Goal: Navigation & Orientation: Understand site structure

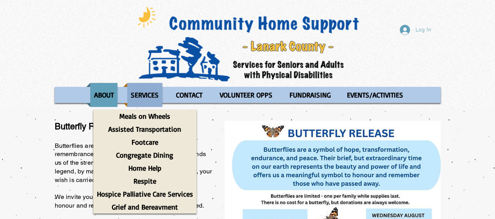
click at [152, 88] on p "SERVICES" at bounding box center [144, 95] width 35 height 24
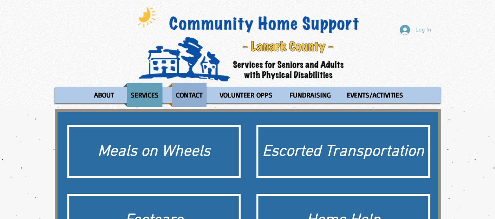
click at [209, 97] on div "Site" at bounding box center [189, 95] width 42 height 24
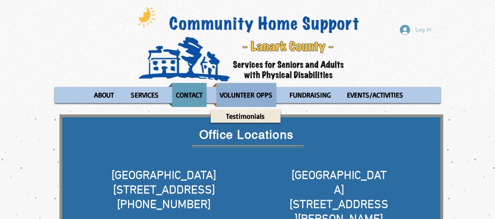
click at [254, 98] on p "VOLUNTEER OPPS" at bounding box center [246, 95] width 60 height 24
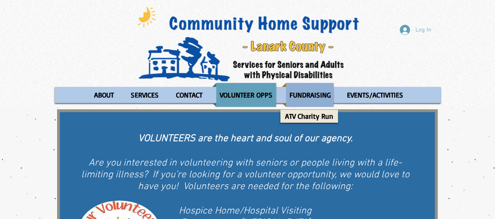
click at [301, 92] on p "FUNDRAISING" at bounding box center [310, 95] width 48 height 24
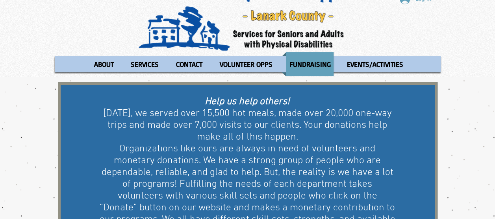
scroll to position [18, 0]
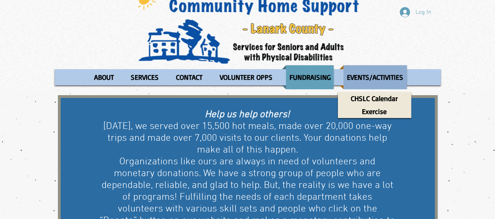
click at [366, 83] on p "EVENTS/ACTIVITIES" at bounding box center [374, 77] width 63 height 24
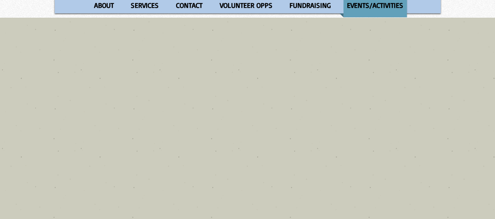
scroll to position [39, 0]
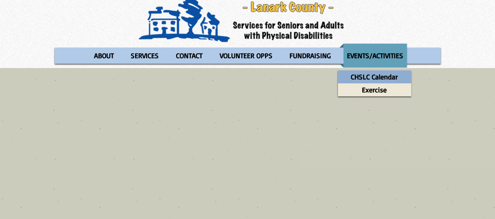
click at [384, 81] on p "CHSLC Calendar" at bounding box center [374, 77] width 54 height 13
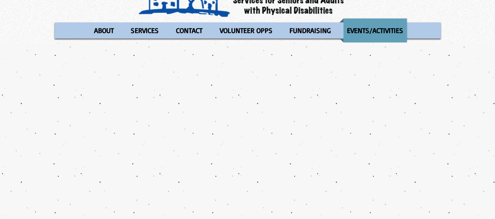
scroll to position [63, 0]
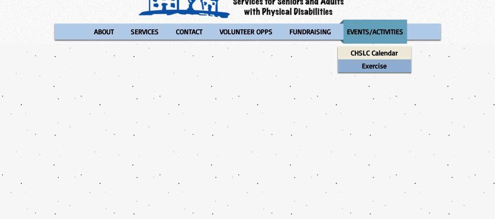
click at [392, 65] on div "Exercise" at bounding box center [374, 65] width 73 height 13
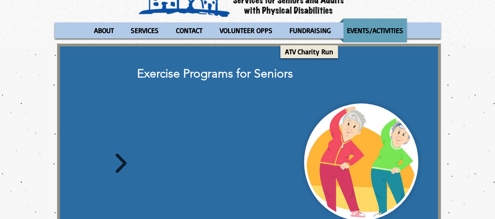
scroll to position [118, 0]
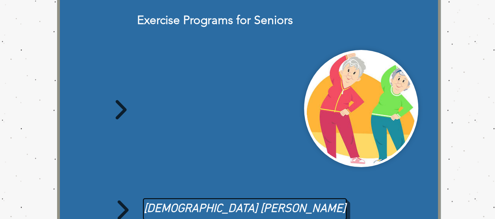
click at [120, 112] on icon "main content" at bounding box center [120, 109] width 11 height 19
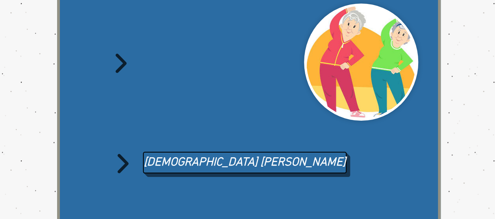
scroll to position [236, 0]
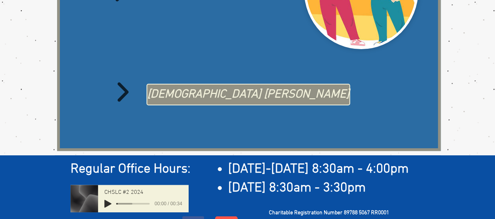
click at [192, 92] on span "[DEMOGRAPHIC_DATA] [PERSON_NAME]" at bounding box center [248, 95] width 202 height 17
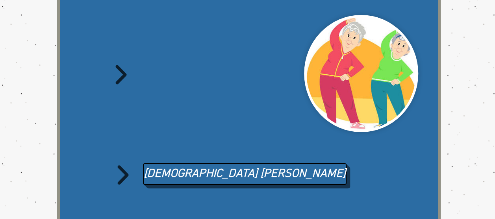
scroll to position [79, 0]
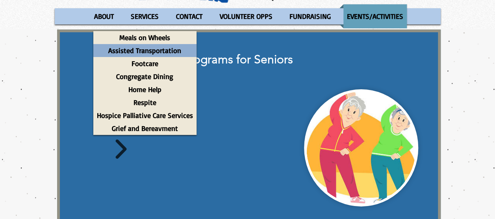
click at [149, 50] on p "Assisted Transportation" at bounding box center [145, 50] width 80 height 13
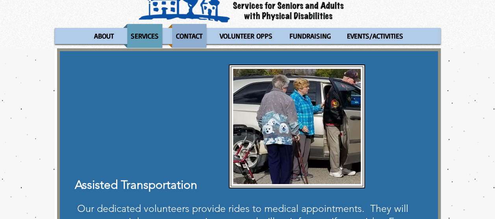
scroll to position [29, 0]
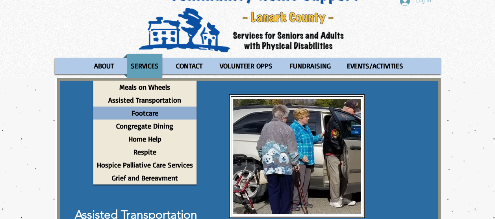
click at [165, 118] on div "Footcare" at bounding box center [144, 113] width 103 height 13
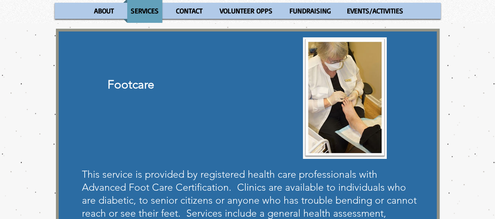
scroll to position [79, 0]
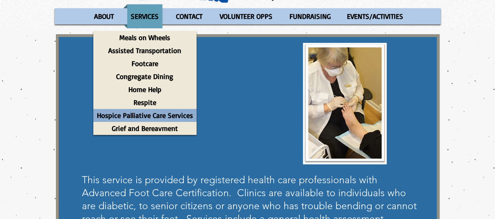
click at [154, 116] on p "Hospice Palliative Care Services" at bounding box center [144, 115] width 103 height 13
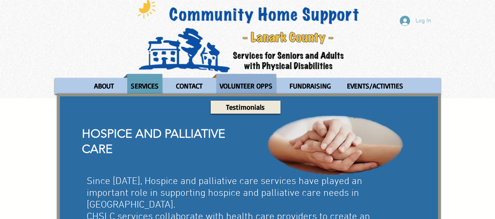
scroll to position [5, 0]
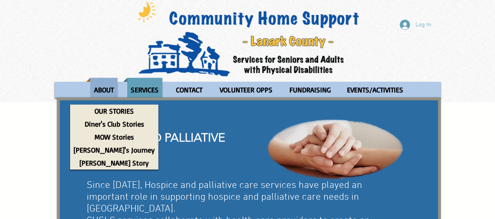
click at [102, 89] on p "ABOUT" at bounding box center [104, 90] width 27 height 24
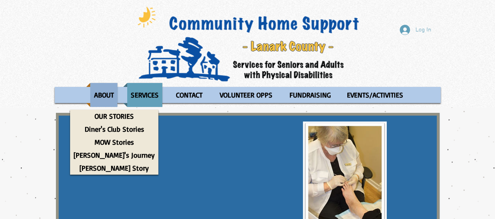
click at [107, 90] on p "ABOUT" at bounding box center [104, 95] width 27 height 24
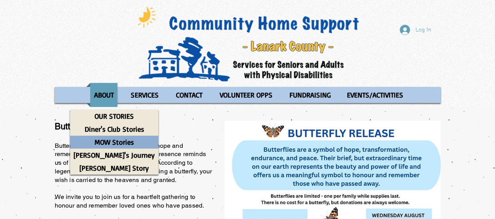
click at [112, 145] on p "MOW Stories" at bounding box center [114, 142] width 46 height 13
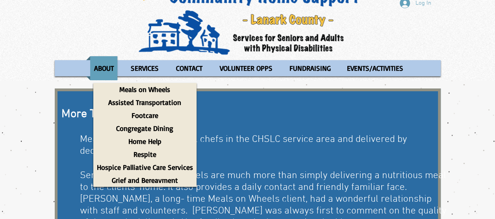
scroll to position [39, 0]
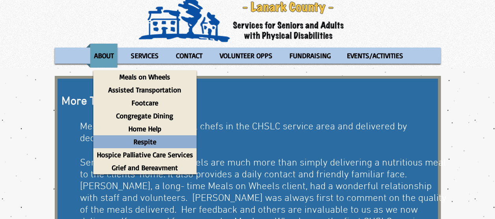
click at [152, 141] on p "Respite" at bounding box center [145, 142] width 30 height 13
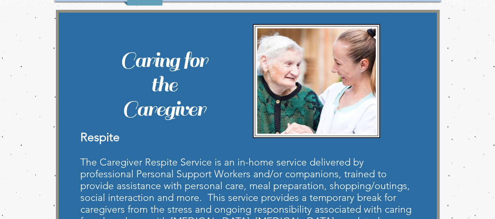
scroll to position [39, 0]
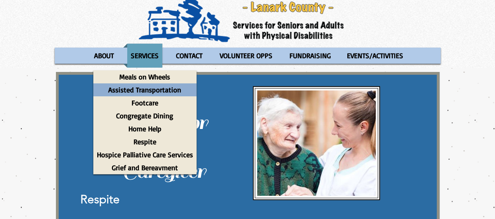
click at [157, 91] on p "Assisted Transportation" at bounding box center [145, 90] width 80 height 13
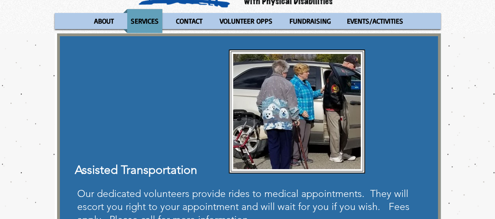
scroll to position [29, 0]
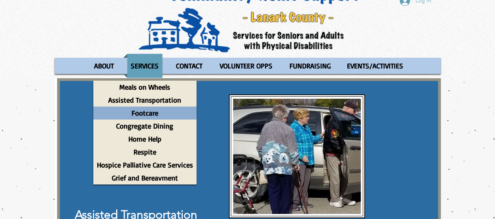
click at [158, 116] on p "Footcare" at bounding box center [145, 113] width 34 height 13
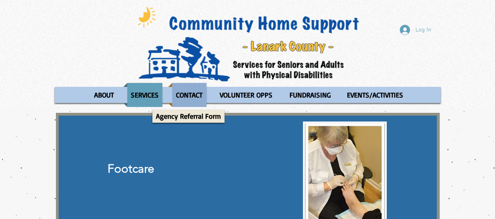
click at [191, 94] on p "CONTACT" at bounding box center [189, 95] width 33 height 24
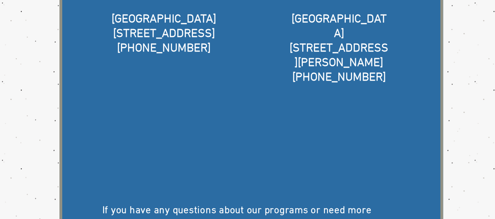
scroll to position [158, 0]
